Goal: Task Accomplishment & Management: Use online tool/utility

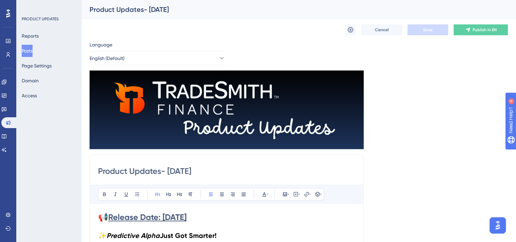
click at [30, 49] on button "Posts" at bounding box center [27, 51] width 11 height 12
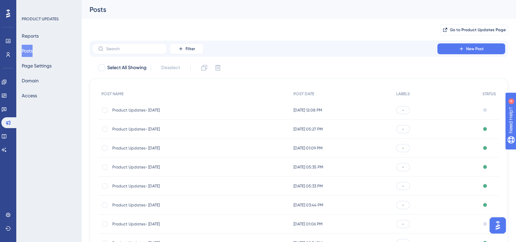
click at [158, 109] on span "Product Updates- [DATE]" at bounding box center [166, 109] width 108 height 5
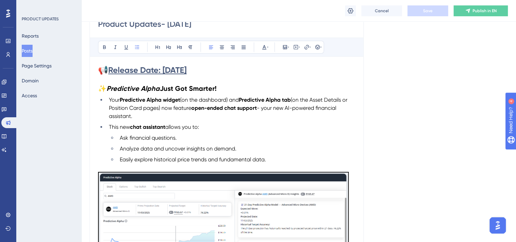
scroll to position [121, 0]
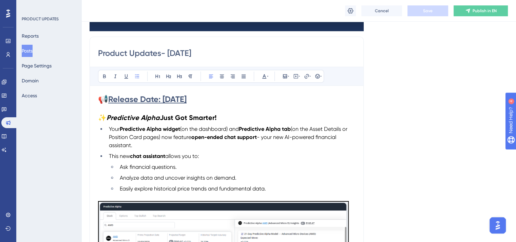
click at [227, 116] on h2 "✨ Predictive Alpha Just Got Smarter!" at bounding box center [226, 117] width 257 height 9
drag, startPoint x: 275, startPoint y: 118, endPoint x: 218, endPoint y: 119, distance: 57.3
click at [218, 119] on h2 "✨ Predictive Alpha Just Got Smarter! (INTERNAL ONLY)" at bounding box center [226, 117] width 257 height 9
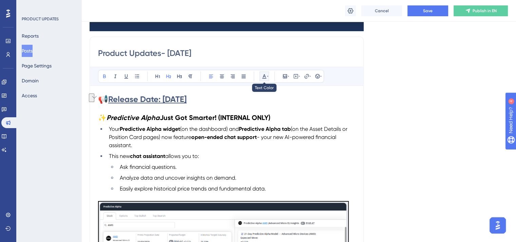
click at [262, 76] on icon at bounding box center [263, 76] width 5 height 5
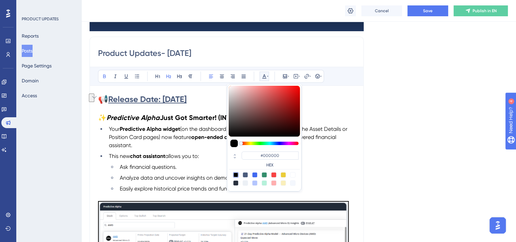
click at [274, 176] on div at bounding box center [273, 174] width 5 height 5
type input "#F84343"
click at [338, 118] on h2 "✨ Predictive Alpha Just Got Smarter! (INTERNAL ONLY)" at bounding box center [226, 117] width 257 height 9
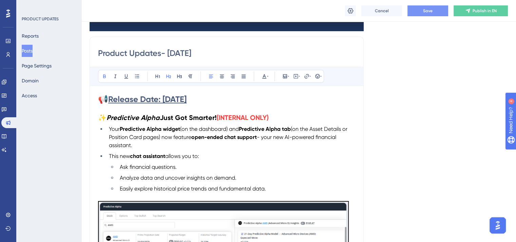
click at [429, 11] on span "Save" at bounding box center [427, 10] width 9 height 5
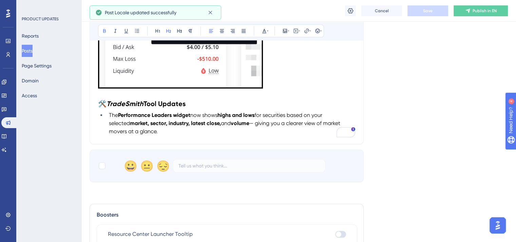
scroll to position [595, 0]
